Goal: Information Seeking & Learning: Learn about a topic

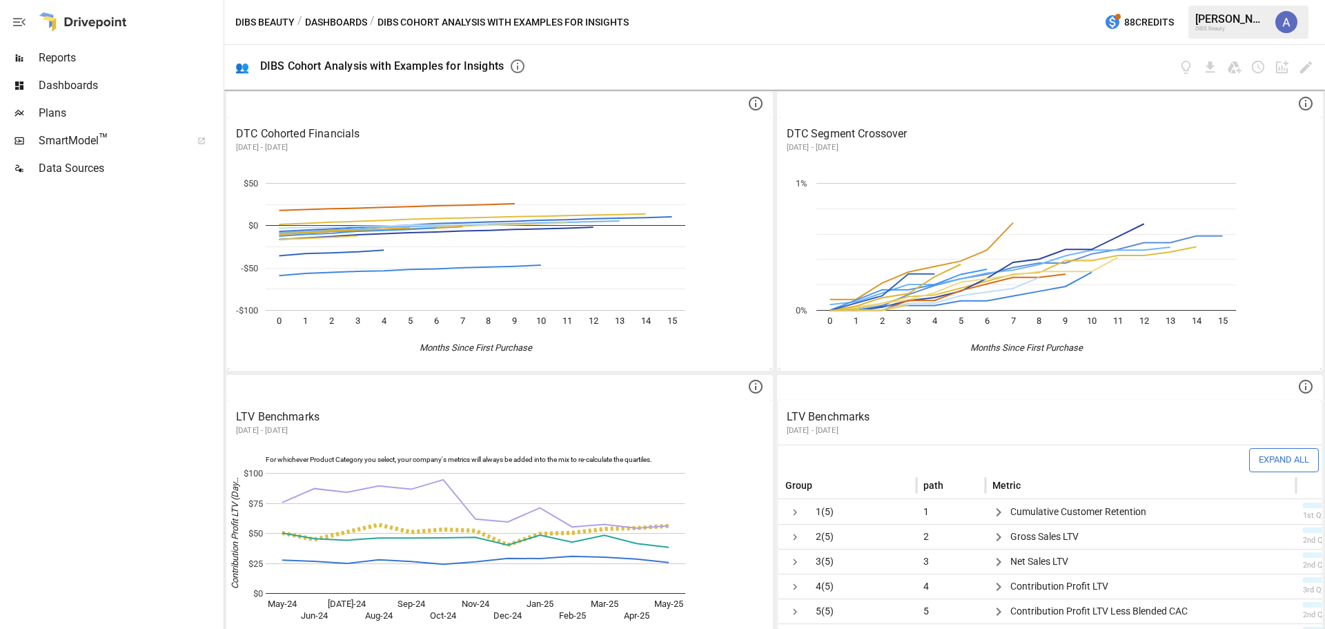
click at [144, 85] on span "Dashboards" at bounding box center [130, 85] width 182 height 17
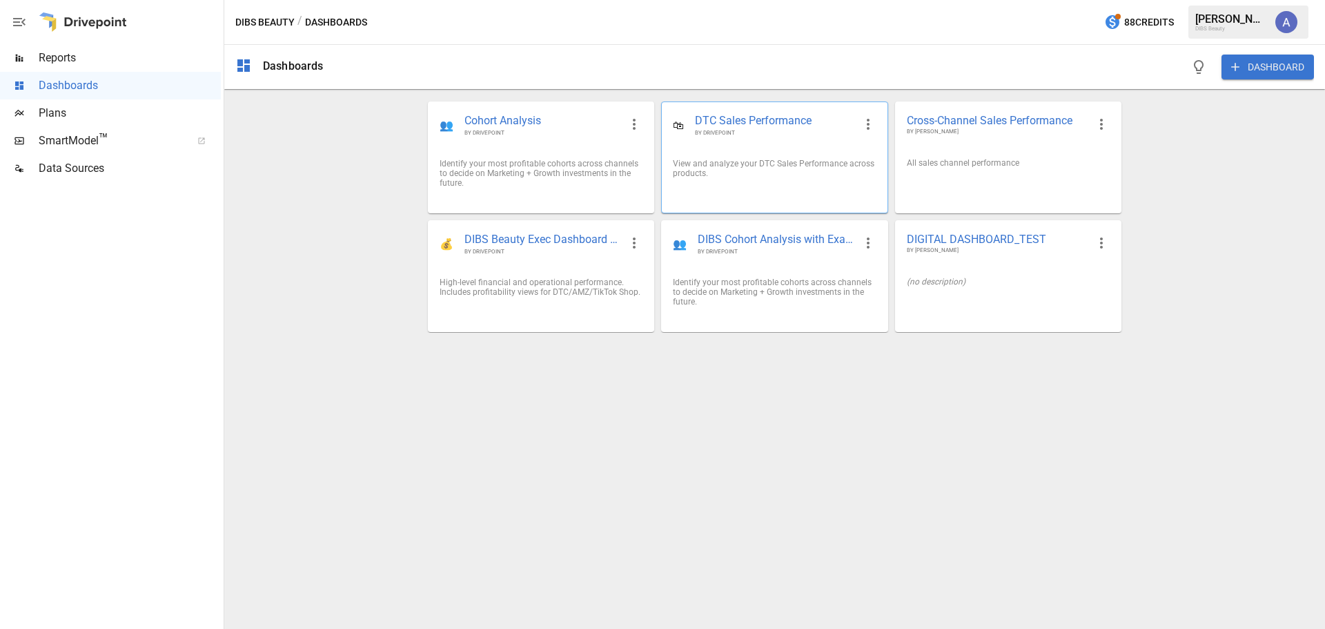
click at [778, 152] on div "View and analyze your DTC Sales Performance across products." at bounding box center [774, 168] width 225 height 41
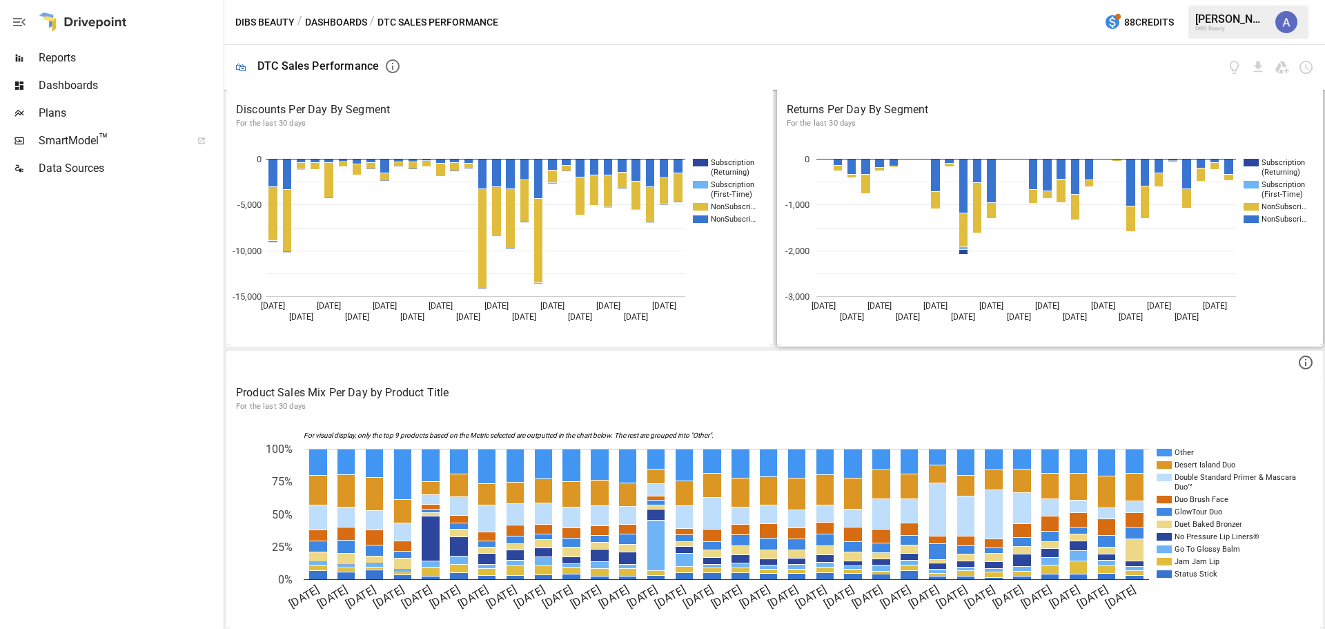
scroll to position [593, 0]
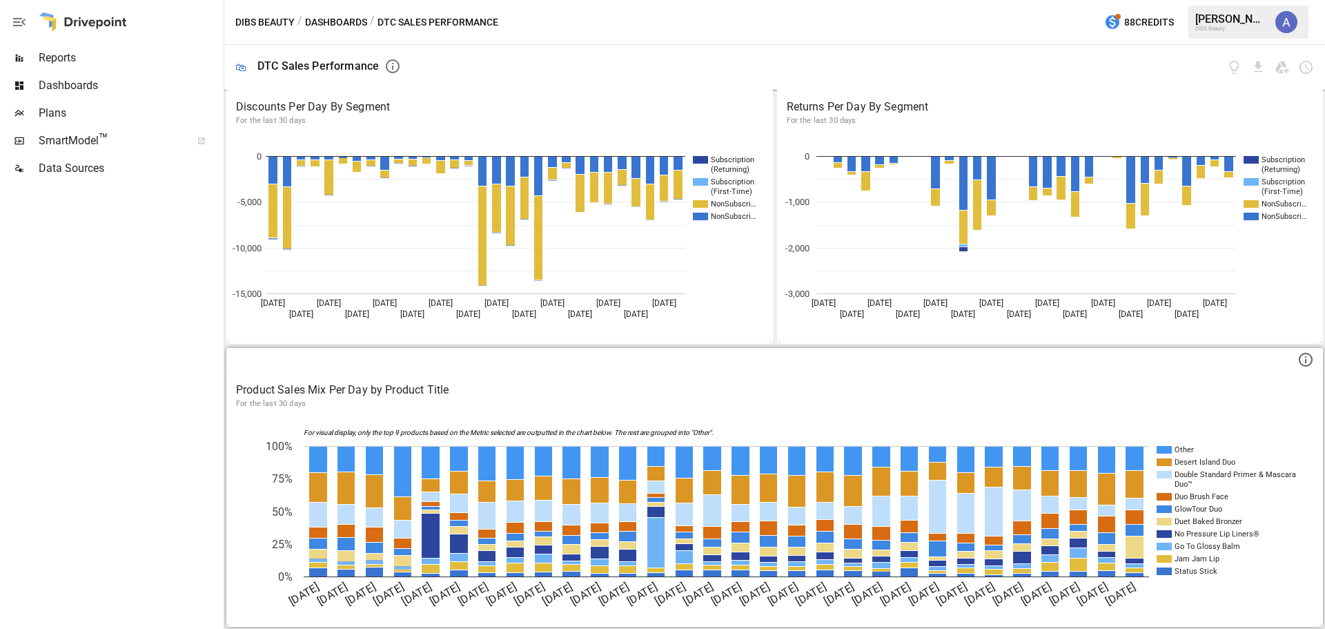
click at [738, 395] on p "Product Sales Mix Per Day by Product Title" at bounding box center [774, 390] width 1077 height 17
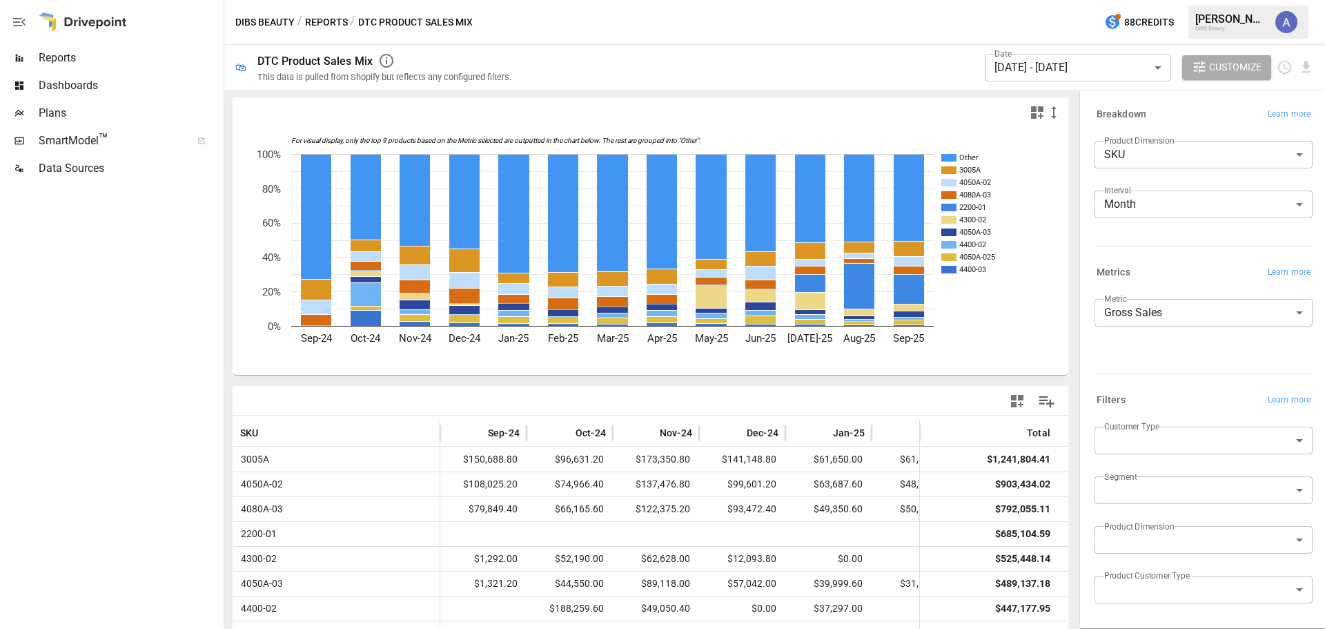
click at [1164, 0] on body "Reports Dashboards Plans SmartModel ™ Data Sources DIBS Beauty / Reports / DTC …" at bounding box center [662, 0] width 1325 height 0
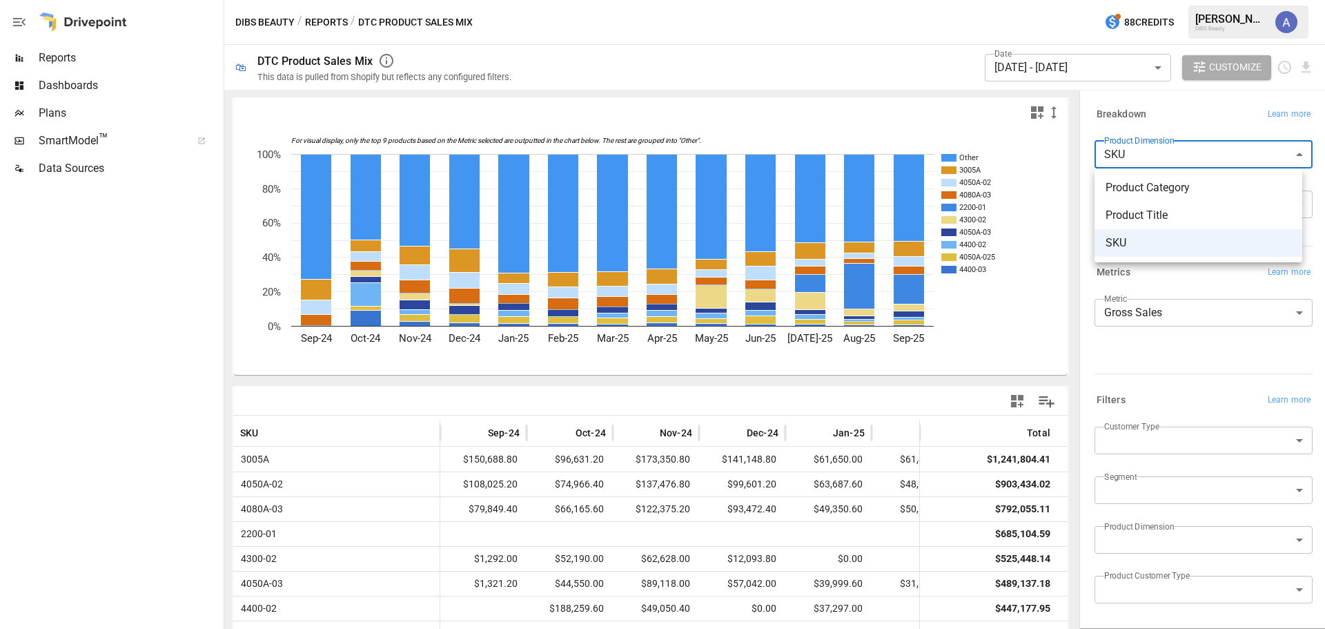
click at [1167, 186] on span "Product Category" at bounding box center [1198, 187] width 186 height 17
type input "**********"
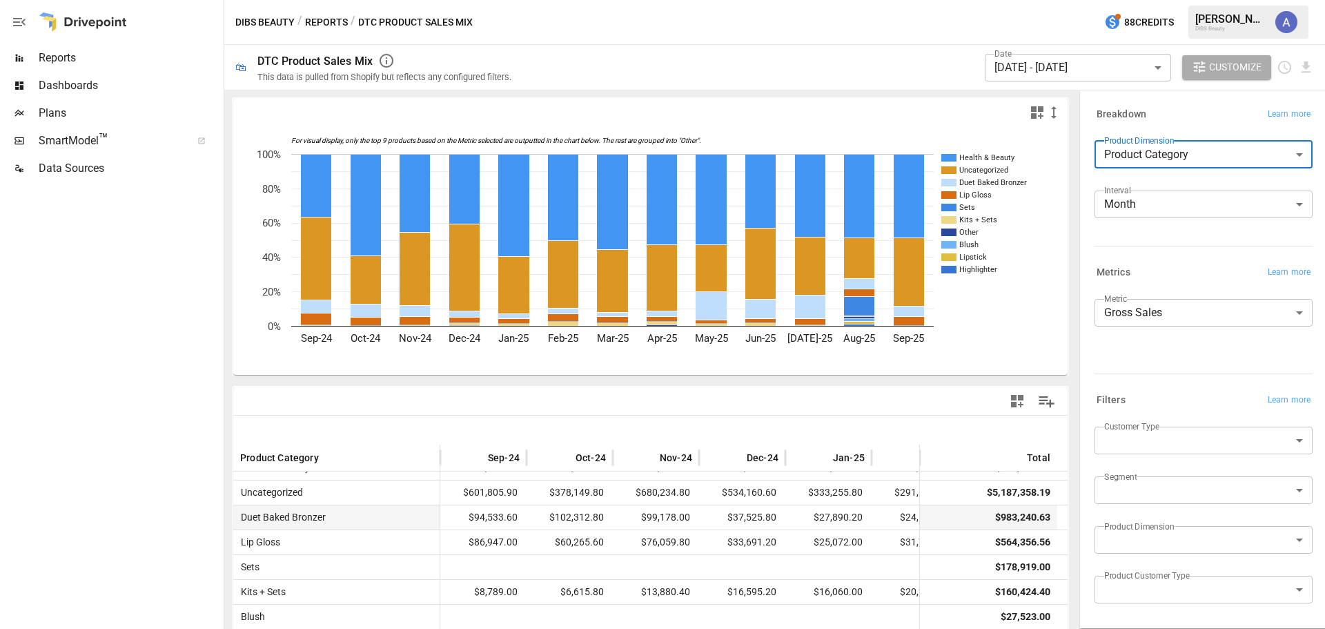
scroll to position [26, 0]
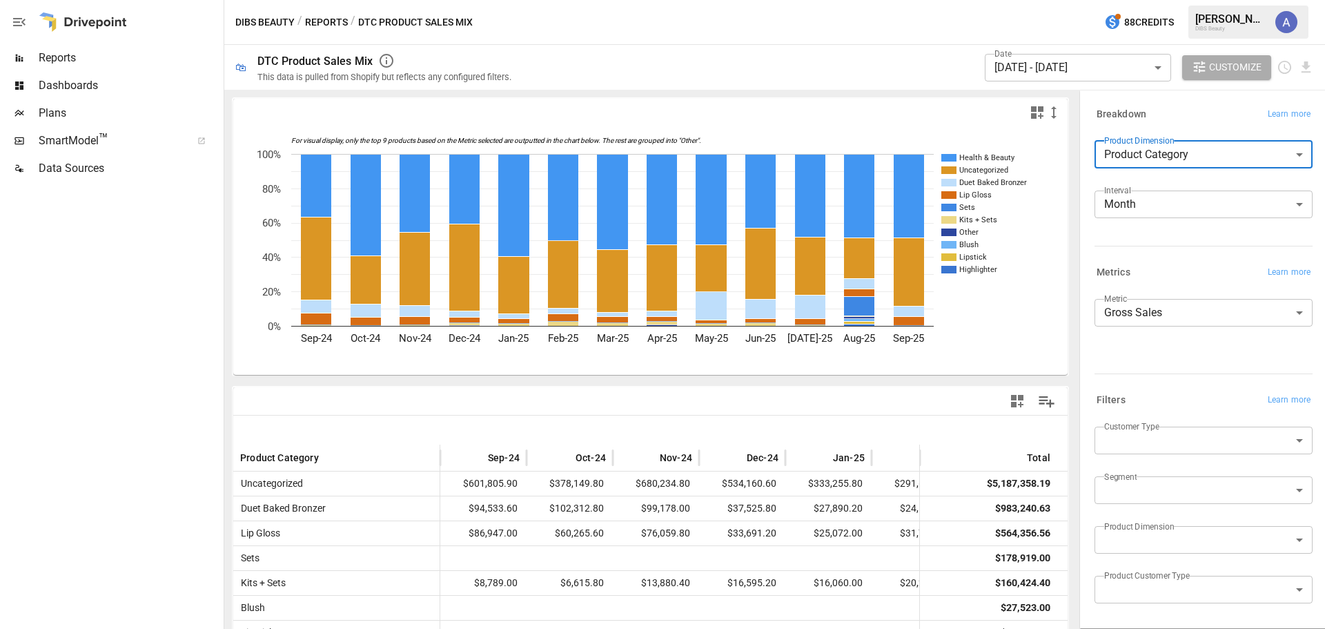
click at [794, 31] on div "DIBS Beauty / Reports / DTC Product Sales Mix 88 Credits [PERSON_NAME] DIBS Bea…" at bounding box center [774, 22] width 1100 height 44
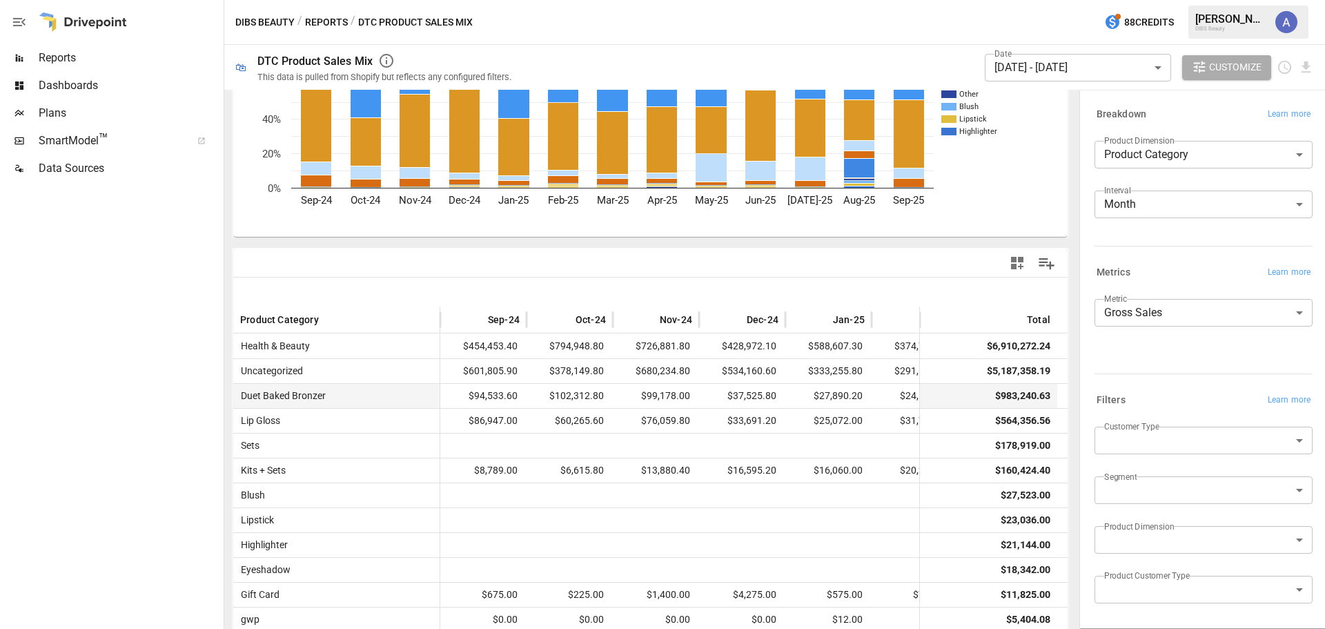
scroll to position [69, 0]
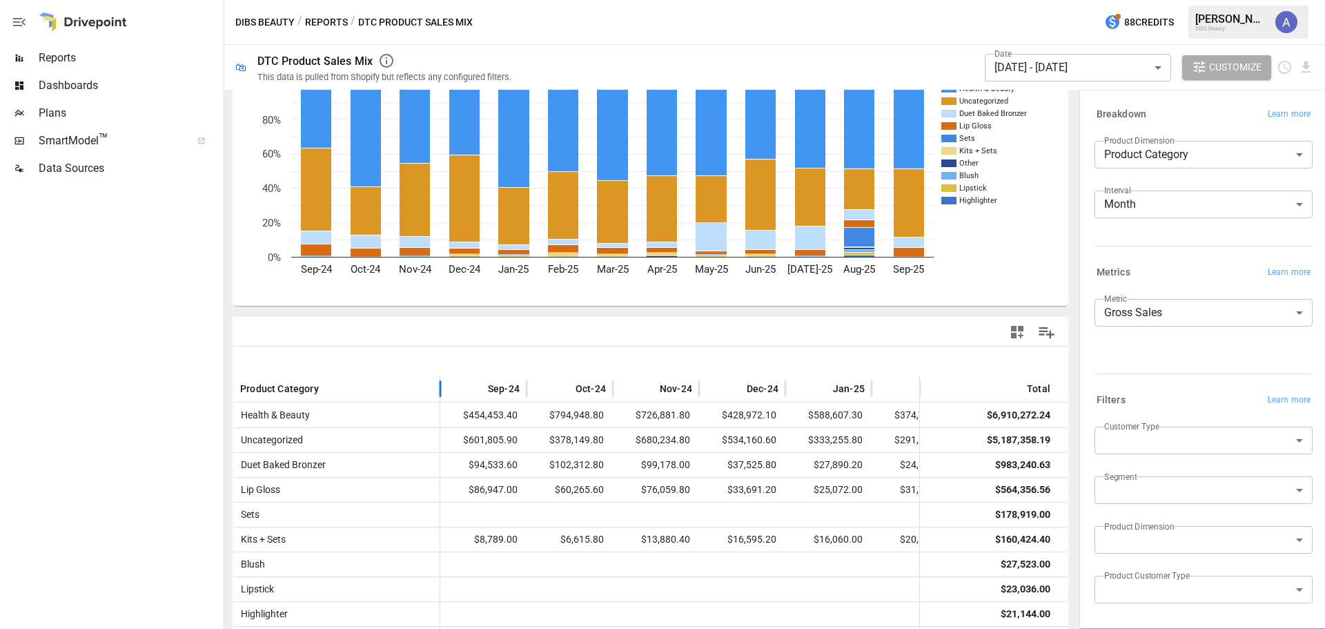
click at [296, 392] on span "Product Category" at bounding box center [279, 389] width 79 height 14
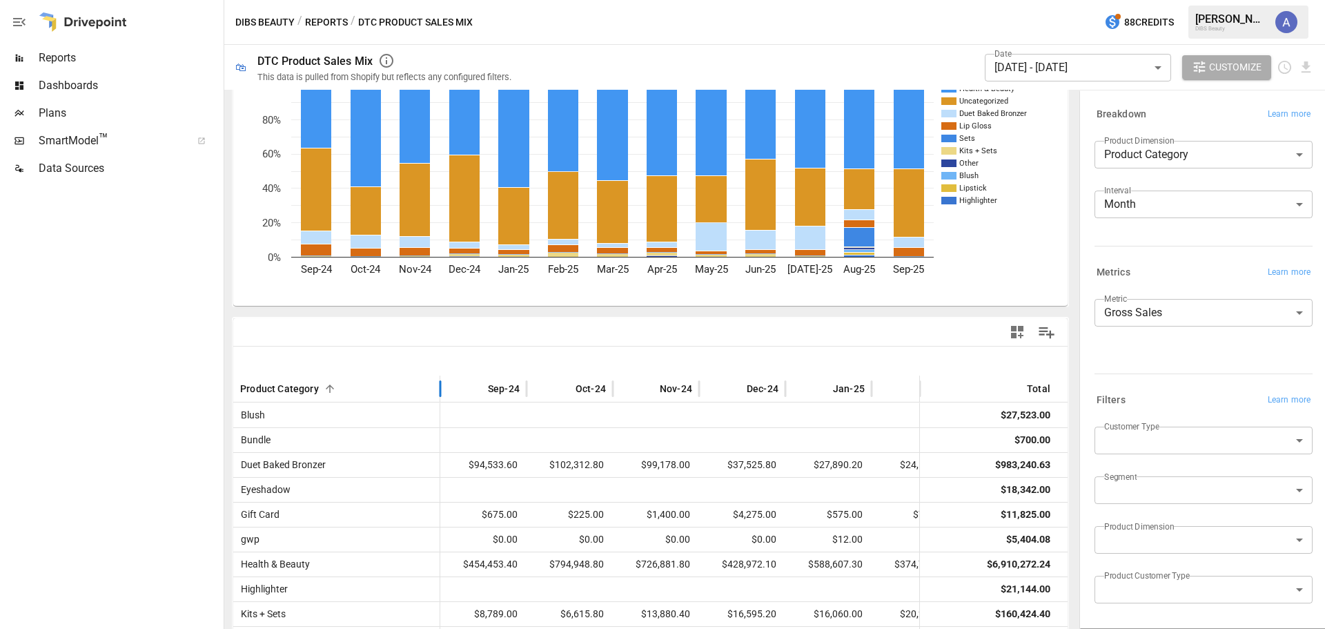
click at [297, 392] on span "Product Category" at bounding box center [279, 389] width 79 height 14
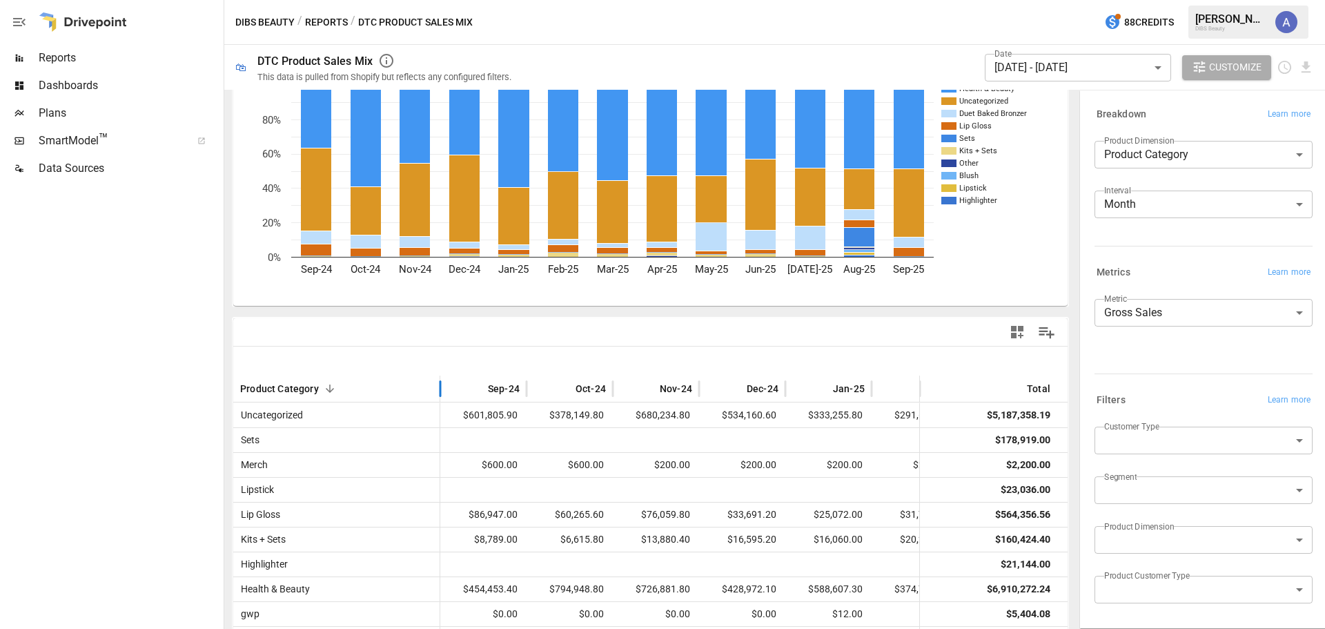
click at [297, 392] on span "Product Category" at bounding box center [279, 389] width 79 height 14
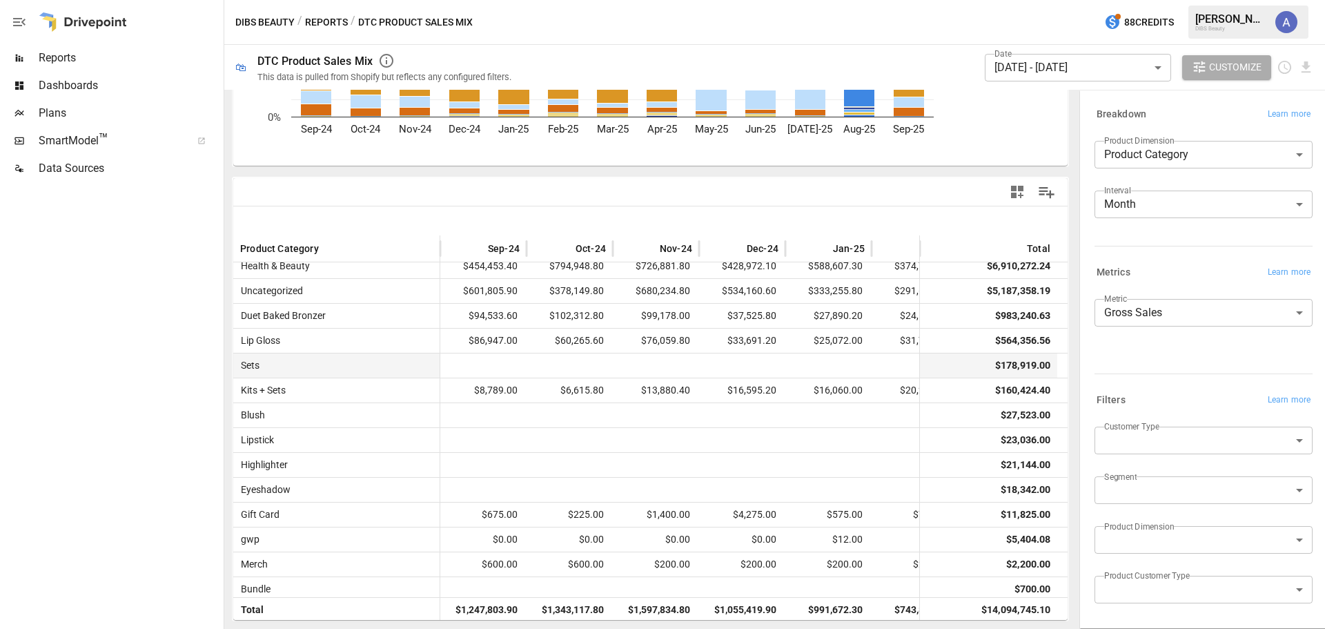
scroll to position [0, 0]
